Goal: Task Accomplishment & Management: Manage account settings

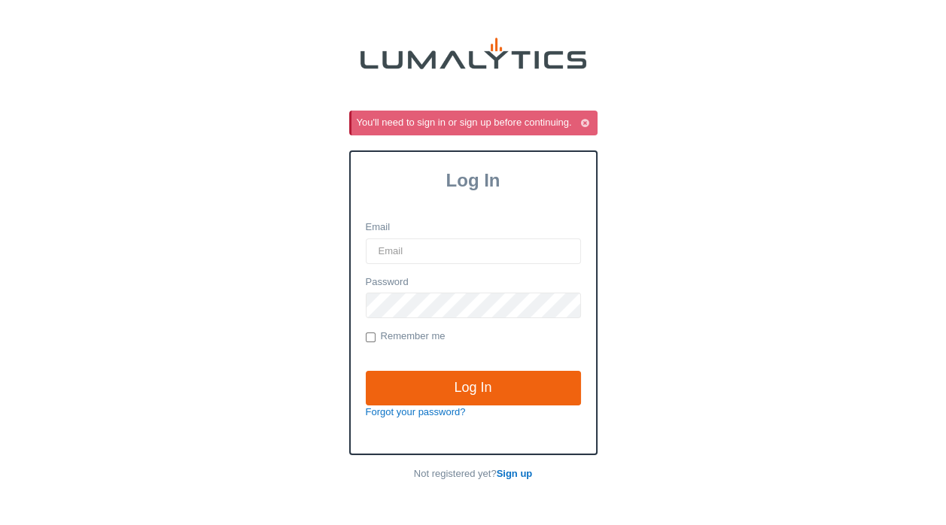
click at [390, 250] on input "Email" at bounding box center [473, 251] width 215 height 26
type input "KForster@ValleyTruckParts.com"
click at [366, 371] on input "Log In" at bounding box center [473, 388] width 215 height 35
